Goal: Contribute content

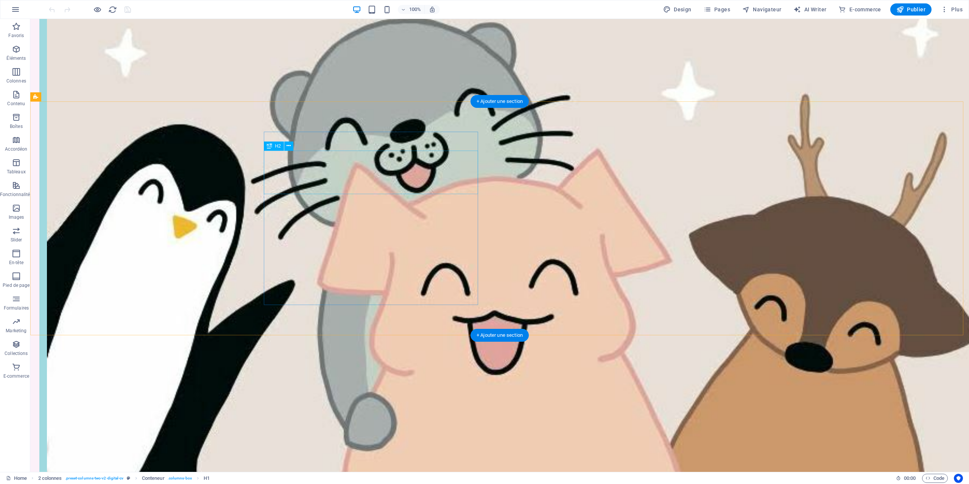
scroll to position [288, 0]
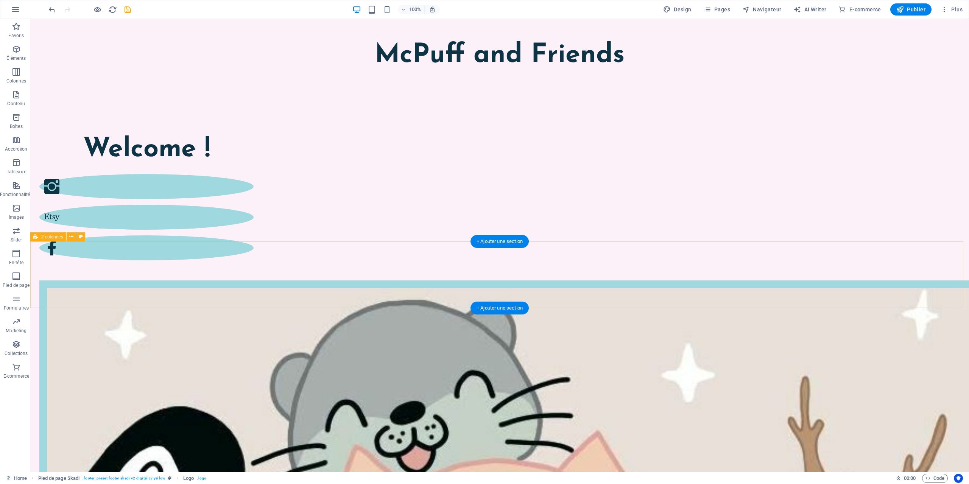
scroll to position [0, 0]
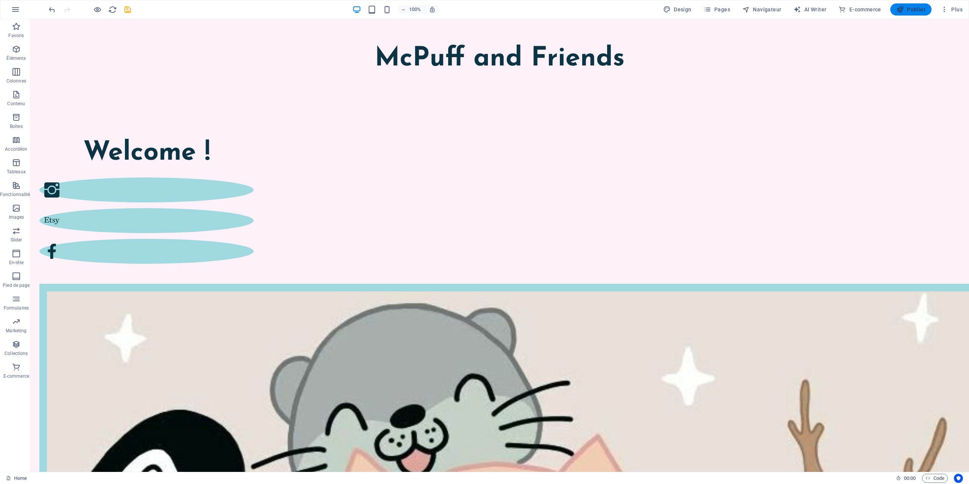
click at [914, 11] on span "Publier" at bounding box center [910, 10] width 29 height 8
checkbox input "false"
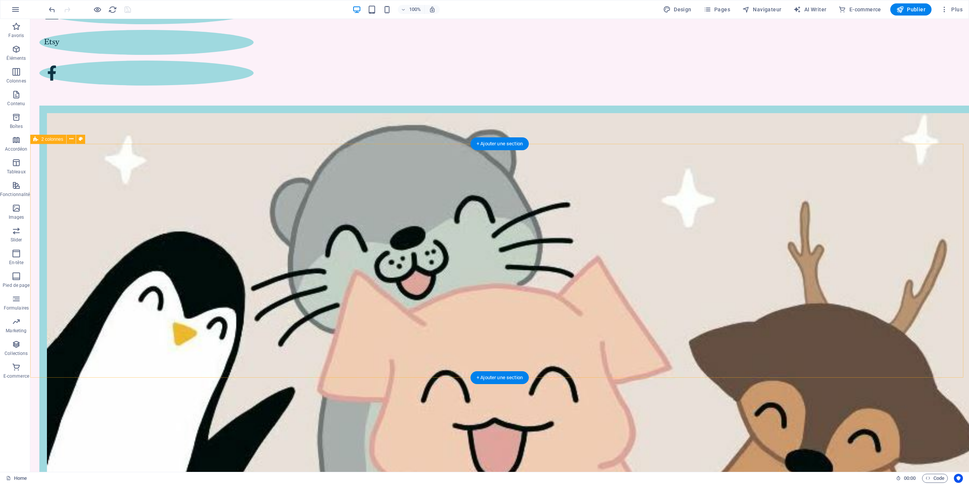
scroll to position [227, 0]
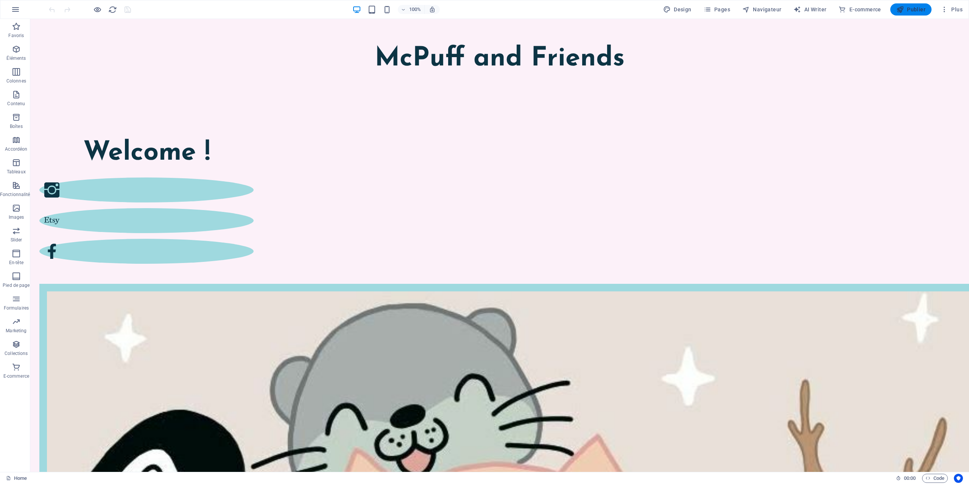
click at [911, 14] on button "Publier" at bounding box center [910, 9] width 41 height 12
